Goal: Check status: Check status

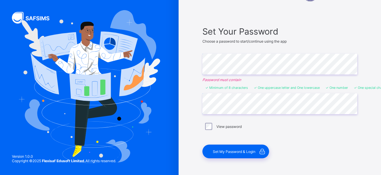
scroll to position [26, 0]
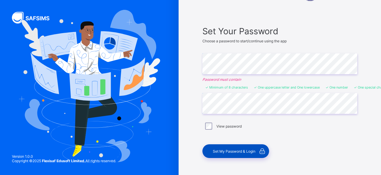
click at [223, 147] on div "Set My Password & Login" at bounding box center [236, 151] width 67 height 14
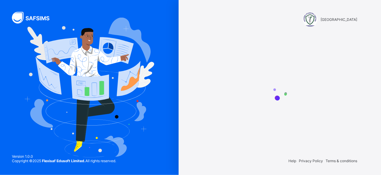
scroll to position [0, 0]
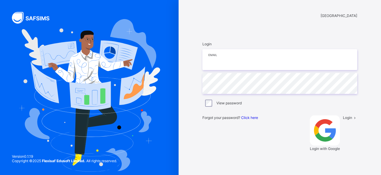
click at [218, 70] on input "email" at bounding box center [280, 59] width 155 height 21
type input "**********"
click at [343, 120] on span "Login" at bounding box center [347, 117] width 9 height 4
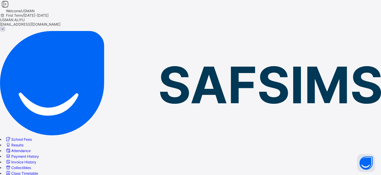
click at [24, 143] on span "Results" at bounding box center [17, 145] width 12 height 4
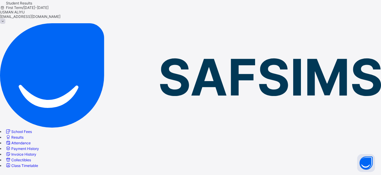
scroll to position [8, 0]
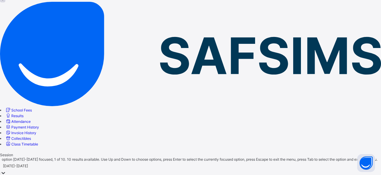
scroll to position [29, 0]
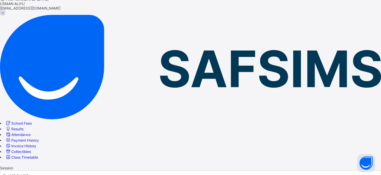
scroll to position [0, 0]
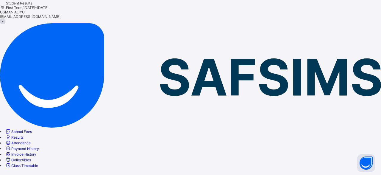
scroll to position [8, 0]
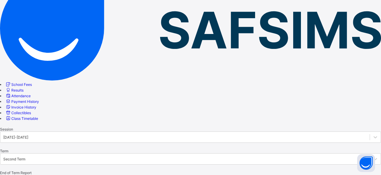
scroll to position [39, 0]
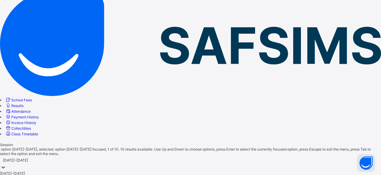
click at [6, 164] on icon at bounding box center [3, 167] width 6 height 6
click at [96, 175] on div "[DATE]-[DATE]" at bounding box center [190, 178] width 381 height 4
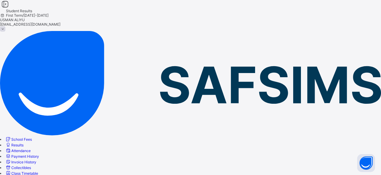
scroll to position [8, 0]
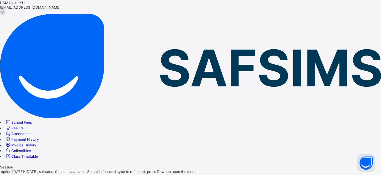
scroll to position [0, 0]
